Goal: Information Seeking & Learning: Learn about a topic

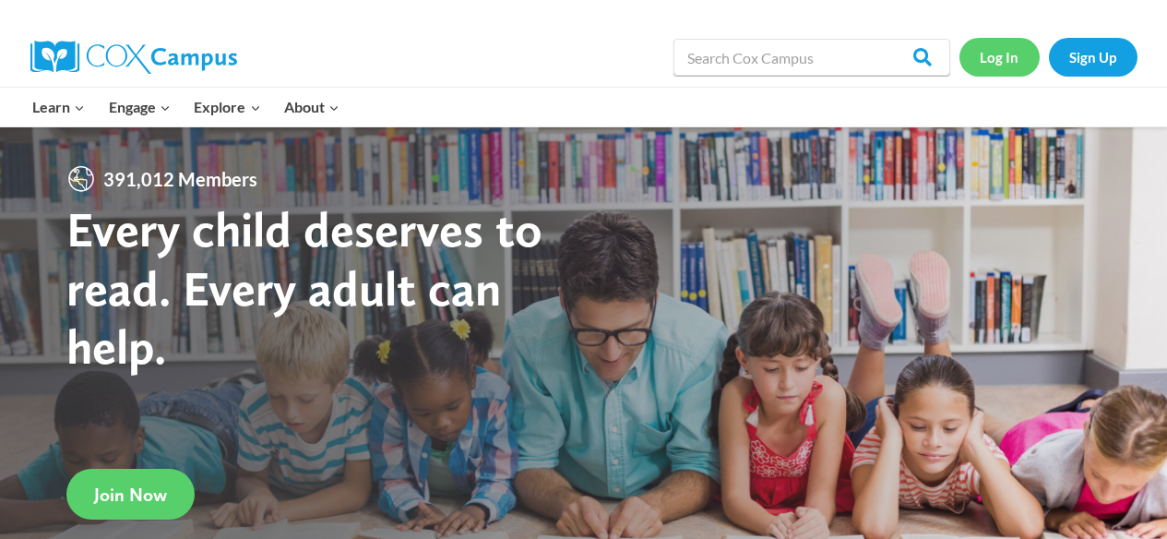
click at [985, 60] on link "Log In" at bounding box center [999, 57] width 80 height 38
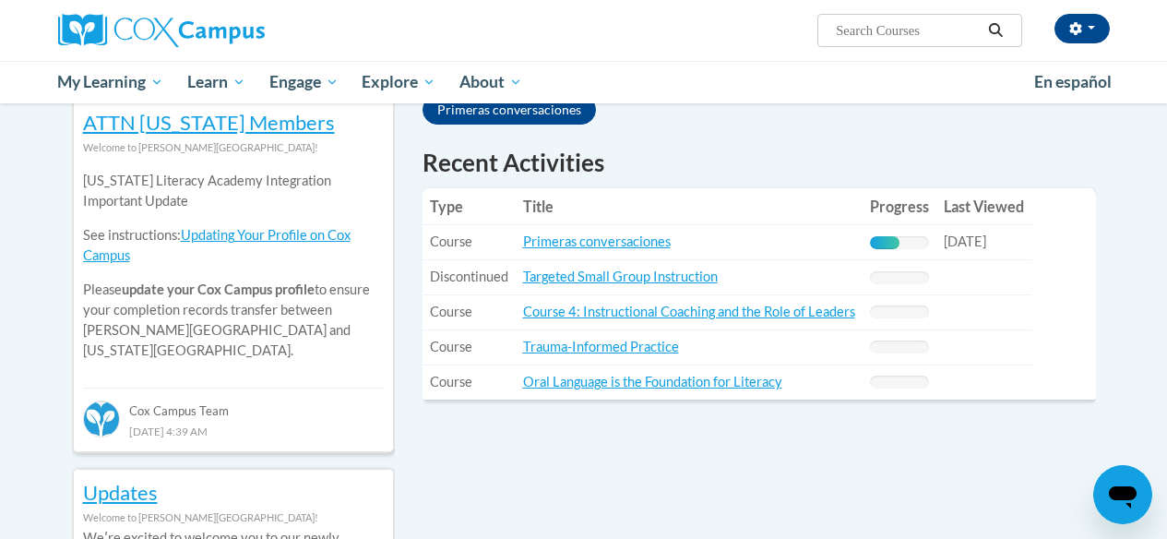
scroll to position [624, 0]
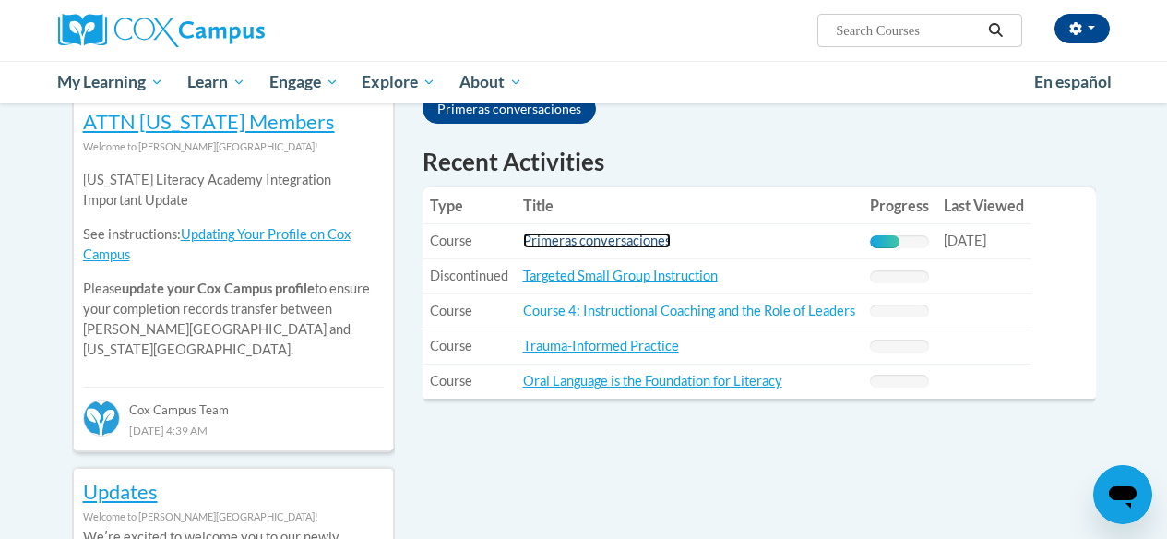
click at [556, 240] on link "Primeras conversaciones" at bounding box center [597, 240] width 148 height 16
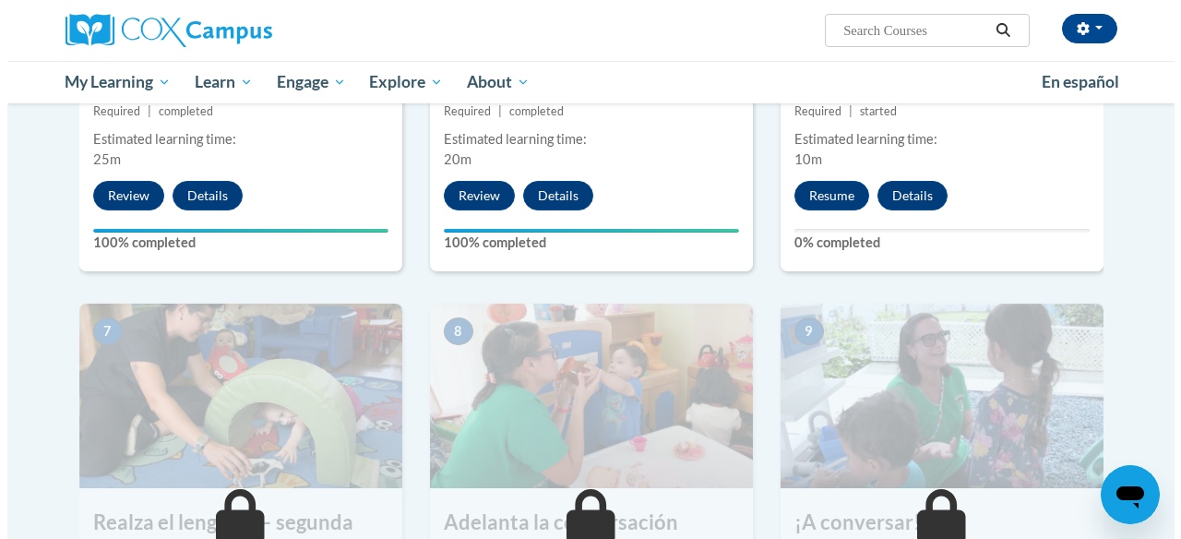
scroll to position [1192, 0]
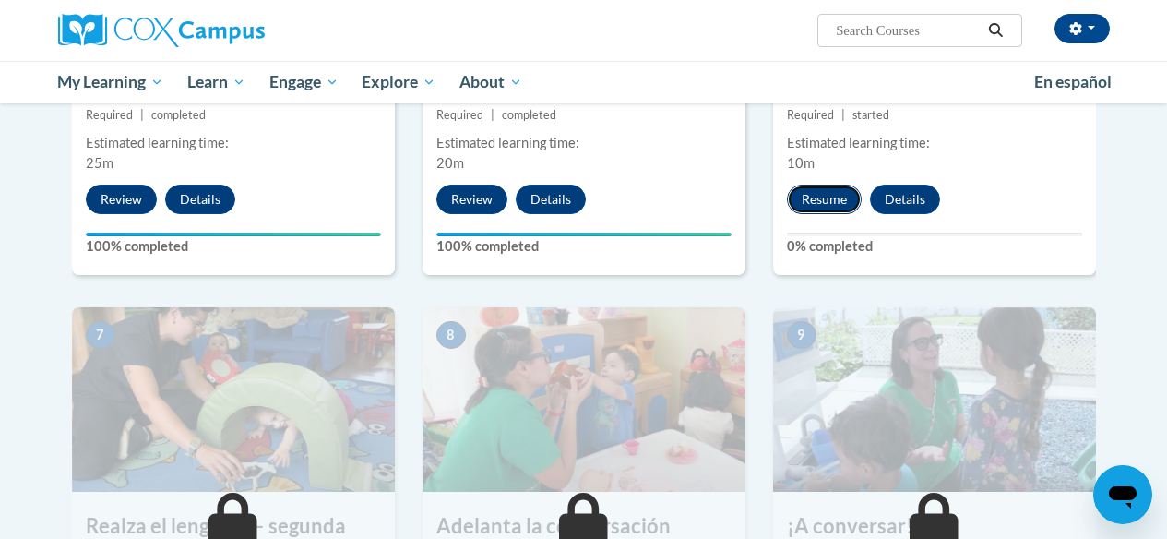
click at [820, 197] on button "Resume" at bounding box center [824, 199] width 75 height 30
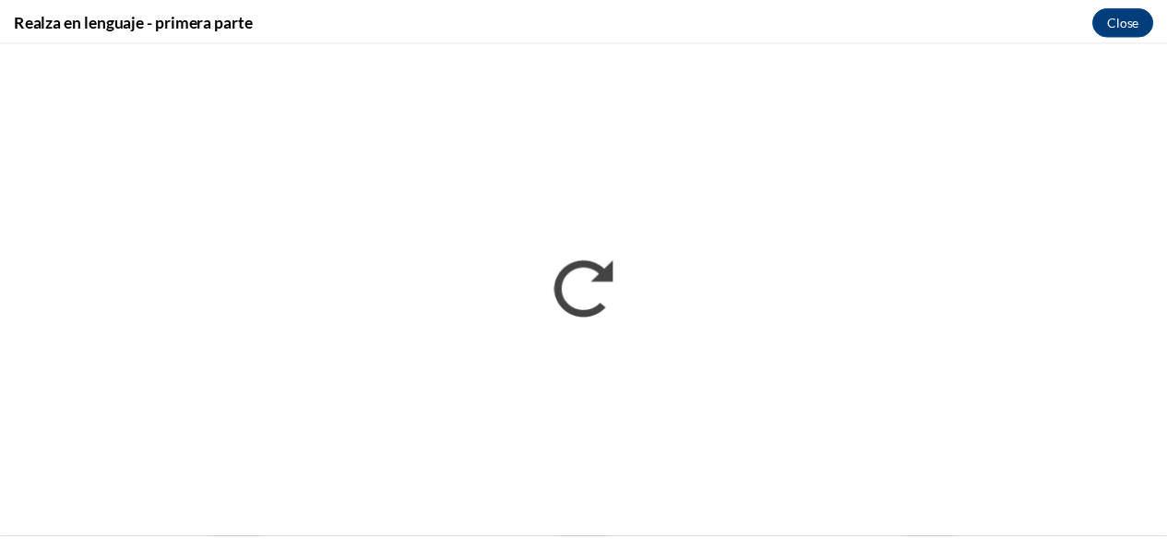
scroll to position [0, 0]
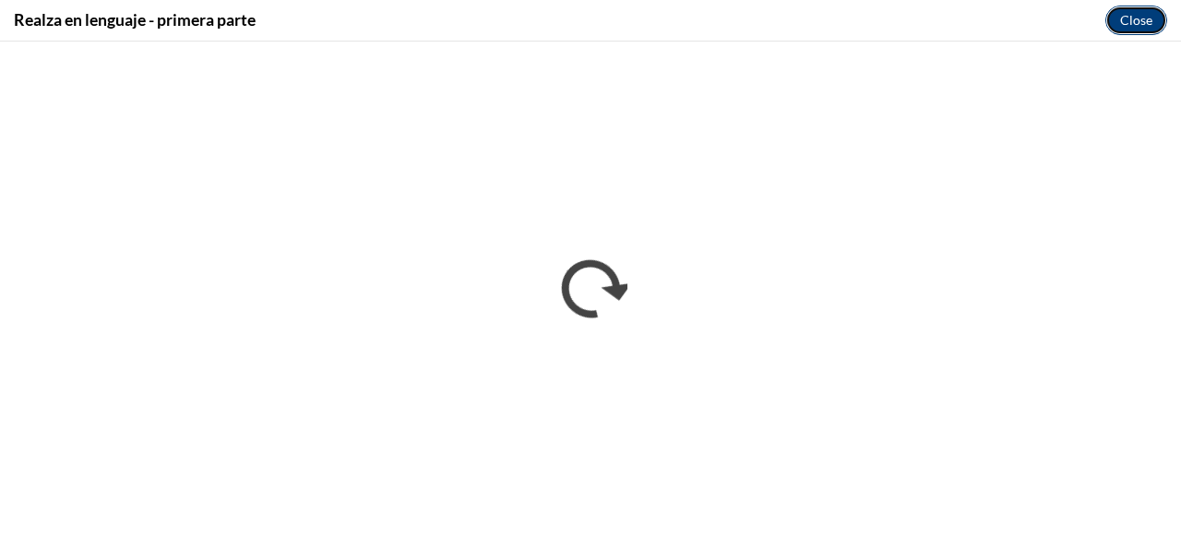
click at [1137, 24] on button "Close" at bounding box center [1136, 21] width 62 height 30
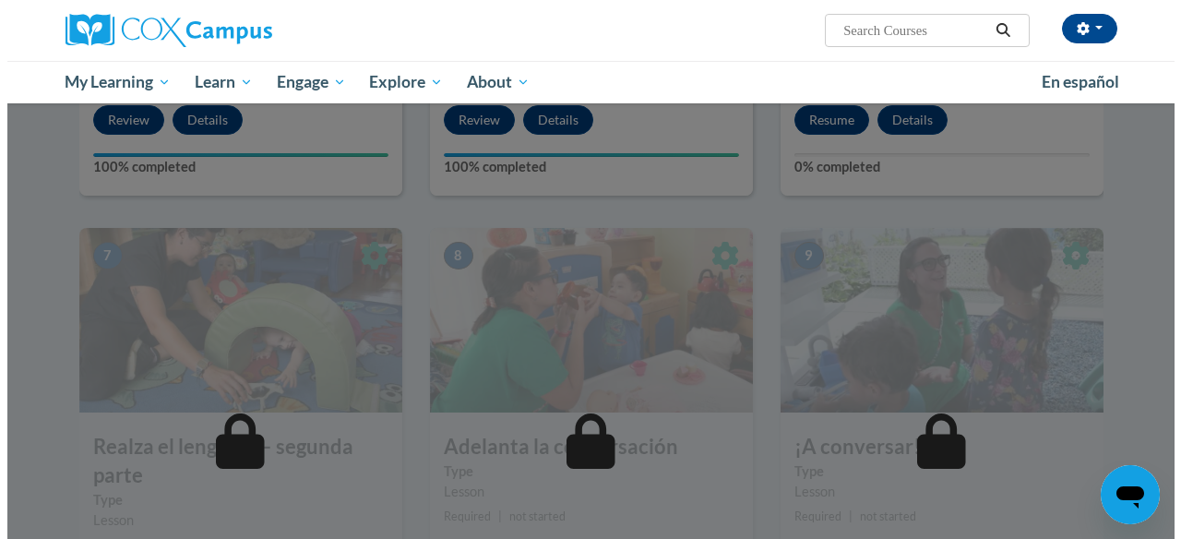
scroll to position [1233, 0]
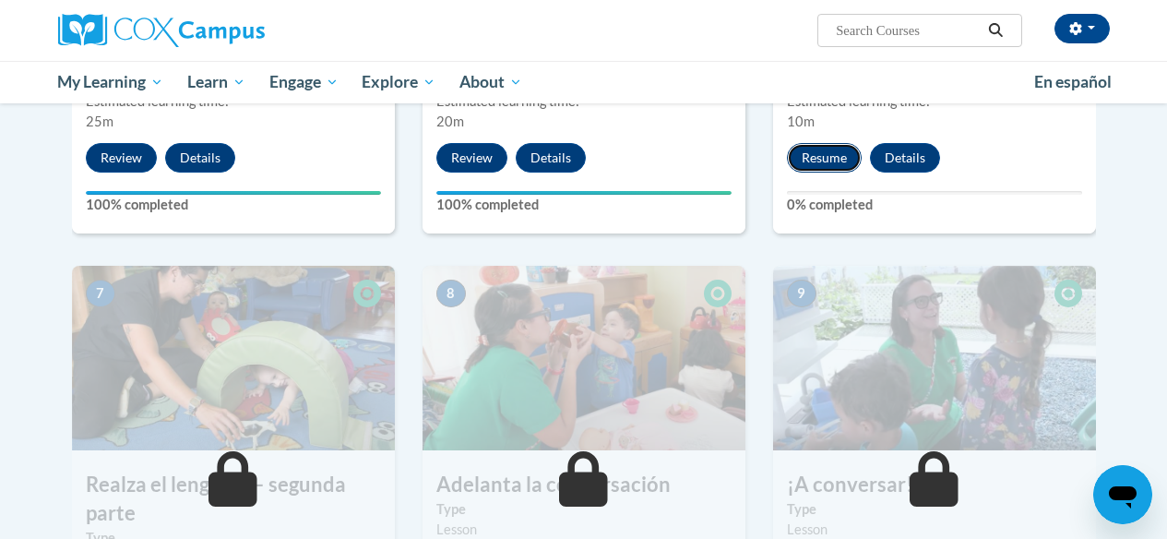
click at [837, 162] on button "Resume" at bounding box center [824, 158] width 75 height 30
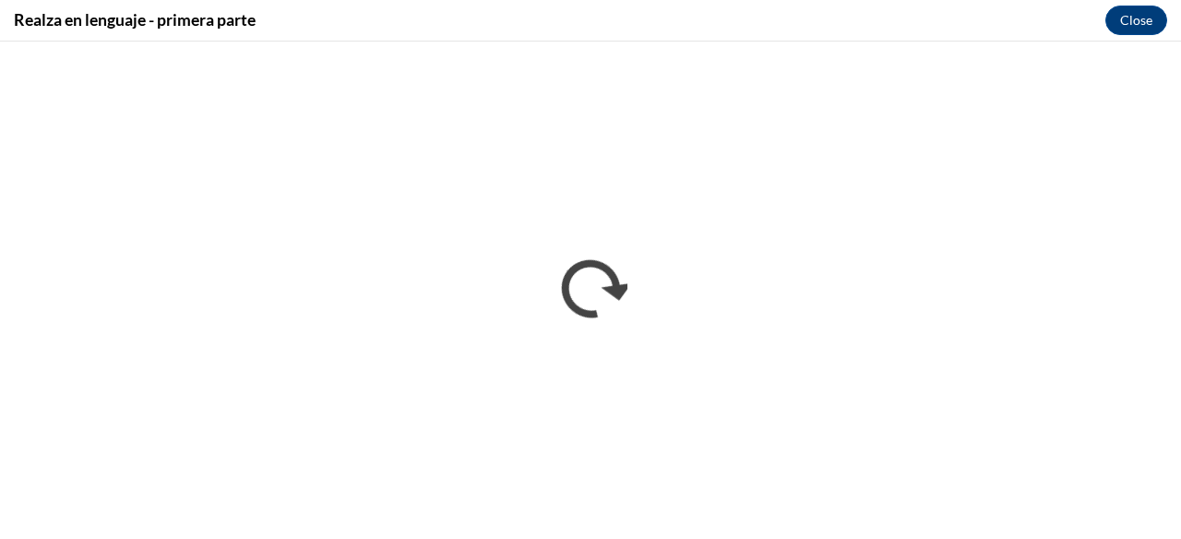
scroll to position [0, 0]
